Goal: Task Accomplishment & Management: Manage account settings

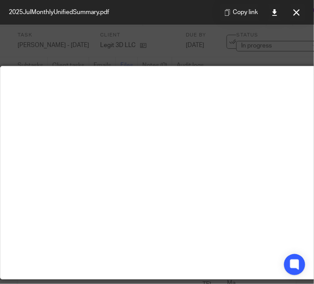
scroll to position [0, 116]
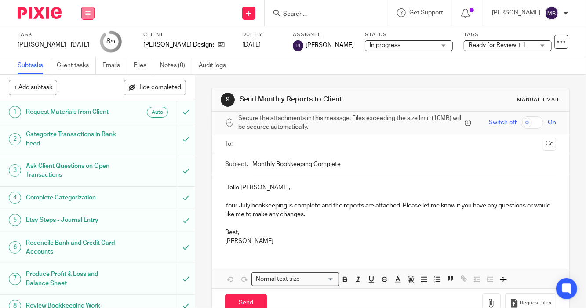
click at [90, 15] on icon at bounding box center [87, 13] width 5 height 5
click at [83, 38] on link "Work" at bounding box center [83, 41] width 15 height 6
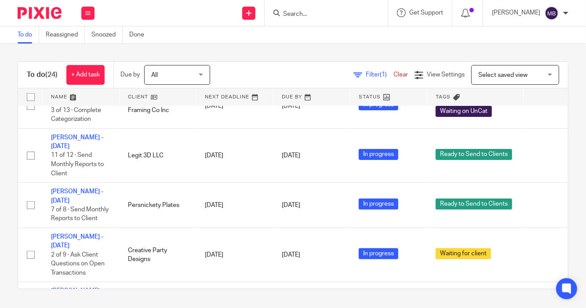
scroll to position [224, 0]
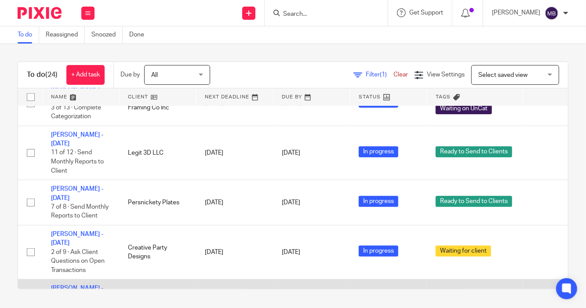
click at [74, 285] on link "Nancy - July 2025" at bounding box center [77, 292] width 52 height 15
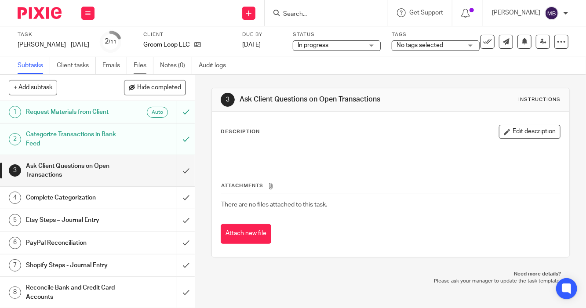
click at [143, 64] on link "Files" at bounding box center [144, 65] width 20 height 17
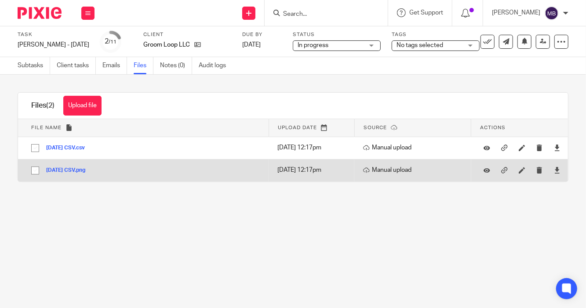
click at [71, 170] on button "July 2025 CSV.png" at bounding box center [69, 170] width 46 height 6
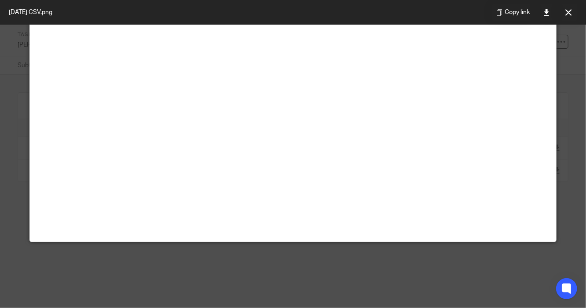
scroll to position [75, 0]
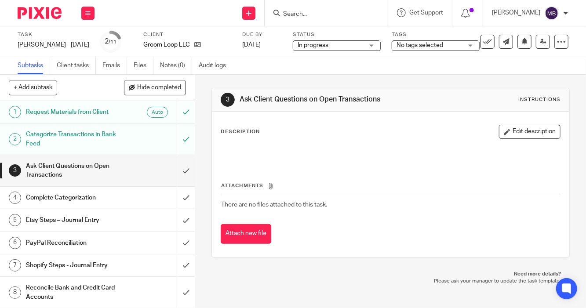
click at [390, 154] on p at bounding box center [390, 152] width 339 height 9
click at [173, 170] on input "submit" at bounding box center [97, 170] width 195 height 31
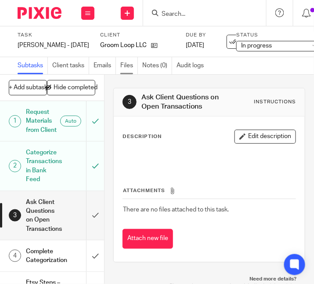
click at [133, 64] on link "Files" at bounding box center [129, 65] width 18 height 17
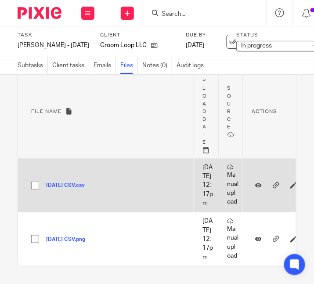
scroll to position [88, 0]
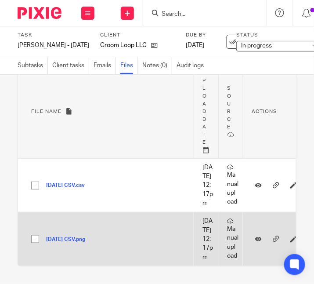
click at [79, 236] on button "[DATE] CSV.png" at bounding box center [69, 239] width 46 height 6
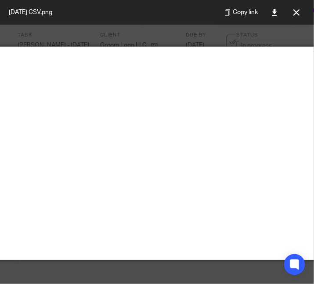
scroll to position [19, 132]
click at [226, 54] on img at bounding box center [94, 50] width 439 height 7
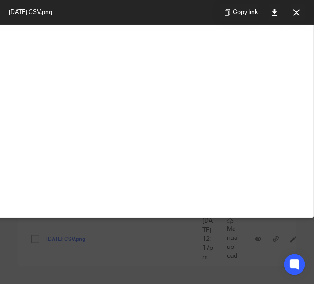
scroll to position [211, 132]
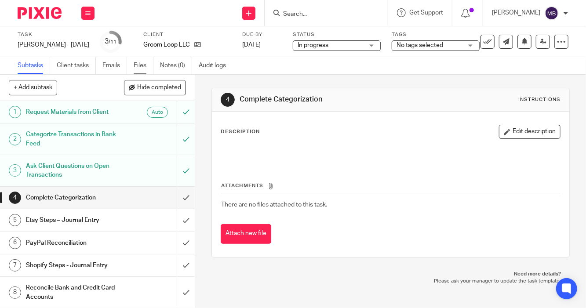
click at [135, 62] on link "Files" at bounding box center [144, 65] width 20 height 17
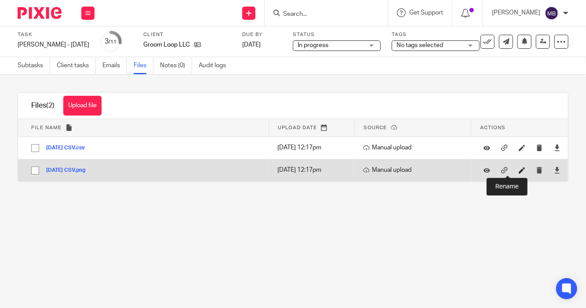
click at [519, 173] on icon at bounding box center [522, 170] width 7 height 7
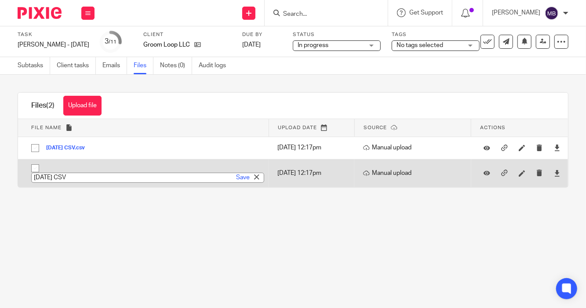
click at [83, 180] on input "July 2025 CSV" at bounding box center [147, 178] width 233 height 10
type input "July 2025 Etsy Screenshot"
click at [236, 180] on link "Save" at bounding box center [243, 177] width 14 height 9
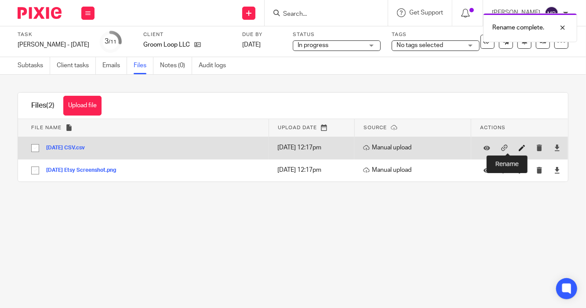
click at [519, 147] on icon at bounding box center [522, 148] width 7 height 7
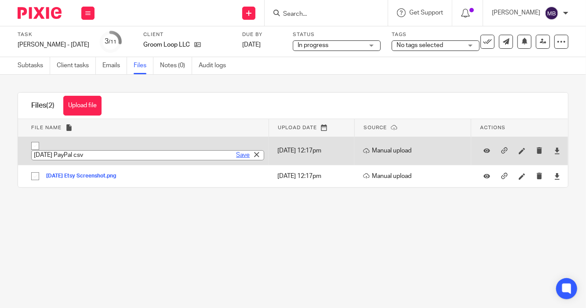
type input "July 25 PayPal csv"
click at [237, 157] on link "Save" at bounding box center [243, 155] width 14 height 9
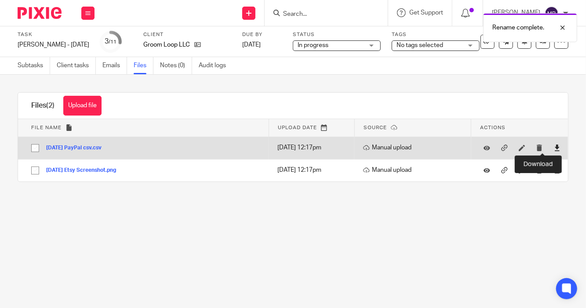
click at [554, 146] on icon at bounding box center [557, 148] width 7 height 7
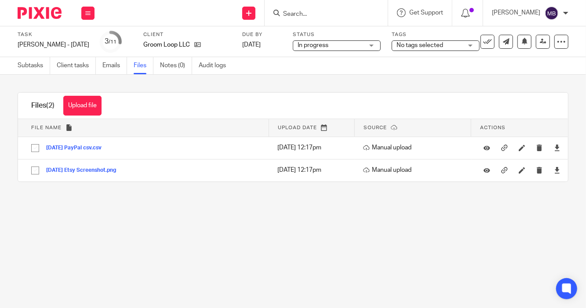
click at [537, 247] on main "Task Nancy - July 2025 Save Nancy - July 2025 3 /11 Client Groom Loop LLC Due b…" at bounding box center [293, 154] width 586 height 308
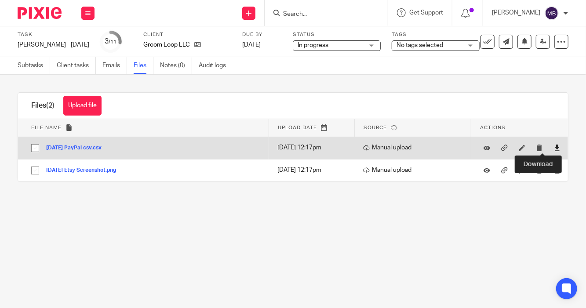
click at [554, 149] on icon at bounding box center [557, 148] width 7 height 7
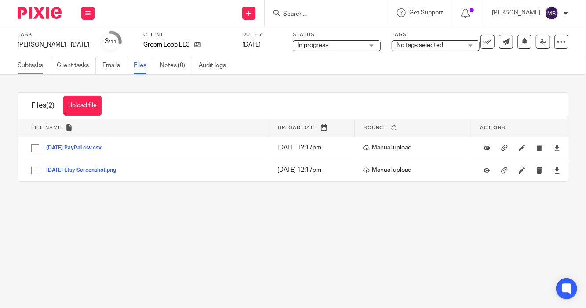
click at [33, 65] on link "Subtasks" at bounding box center [34, 65] width 33 height 17
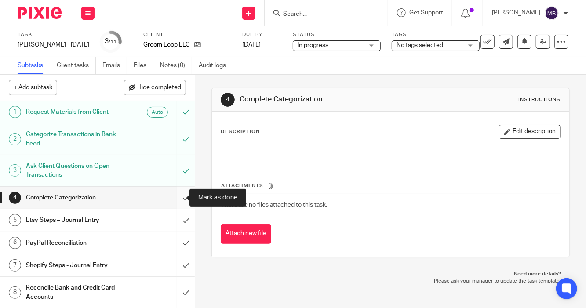
click at [174, 198] on input "submit" at bounding box center [97, 198] width 195 height 22
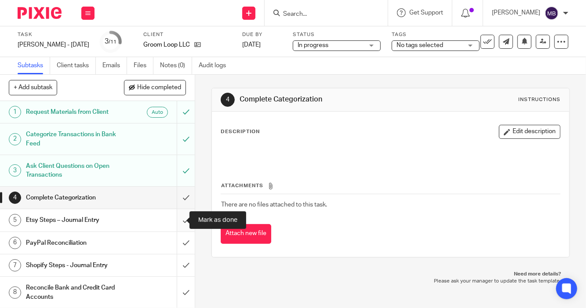
click at [174, 222] on input "submit" at bounding box center [97, 220] width 195 height 22
